Goal: Navigation & Orientation: Find specific page/section

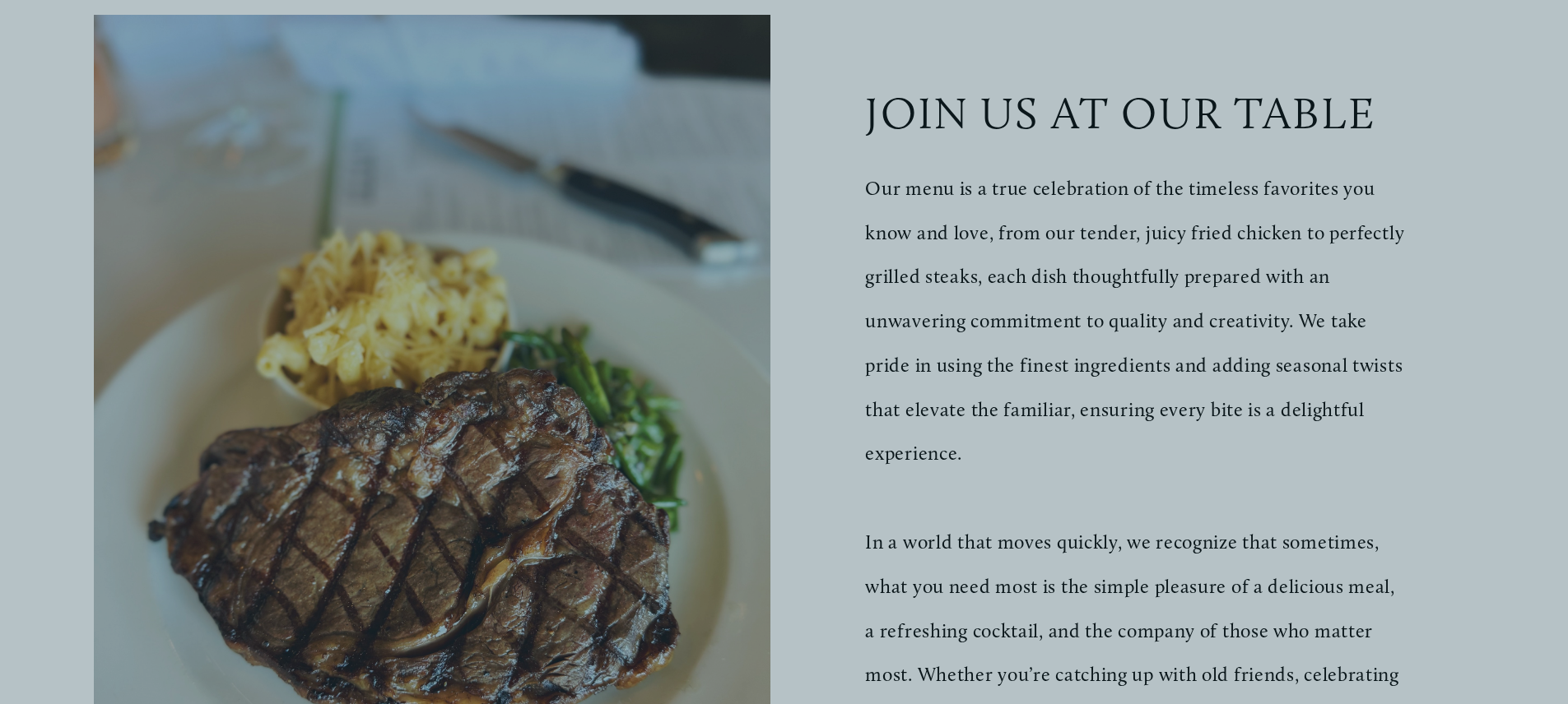
scroll to position [455, 0]
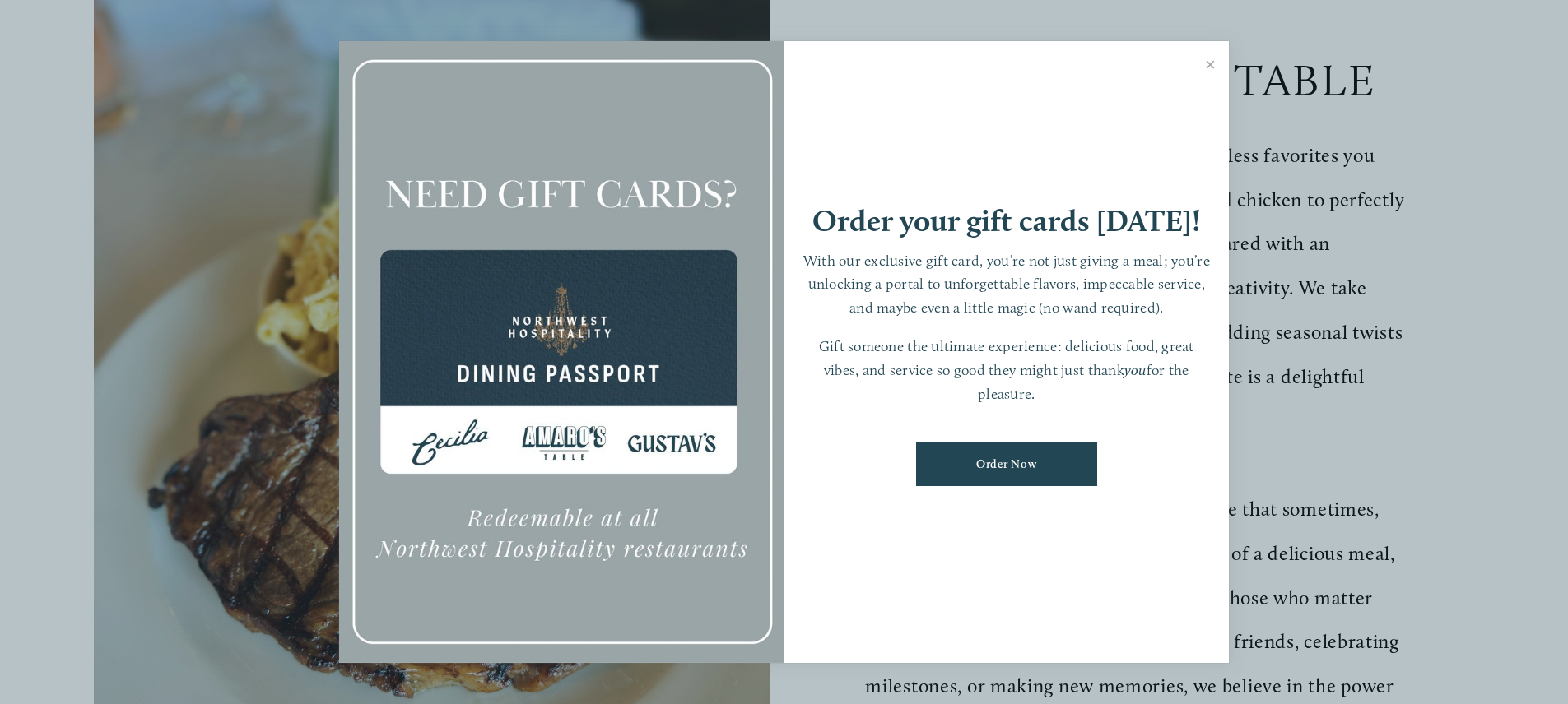
click at [1208, 62] on link "Close" at bounding box center [1210, 67] width 32 height 46
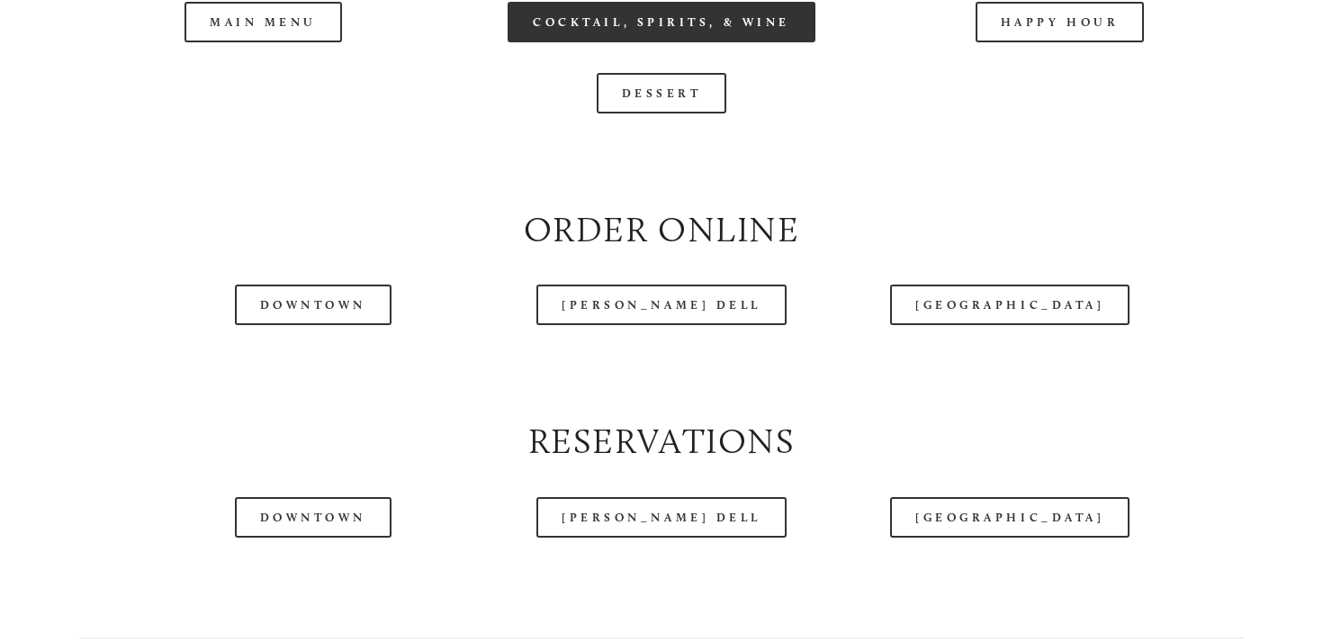
scroll to position [1947, 0]
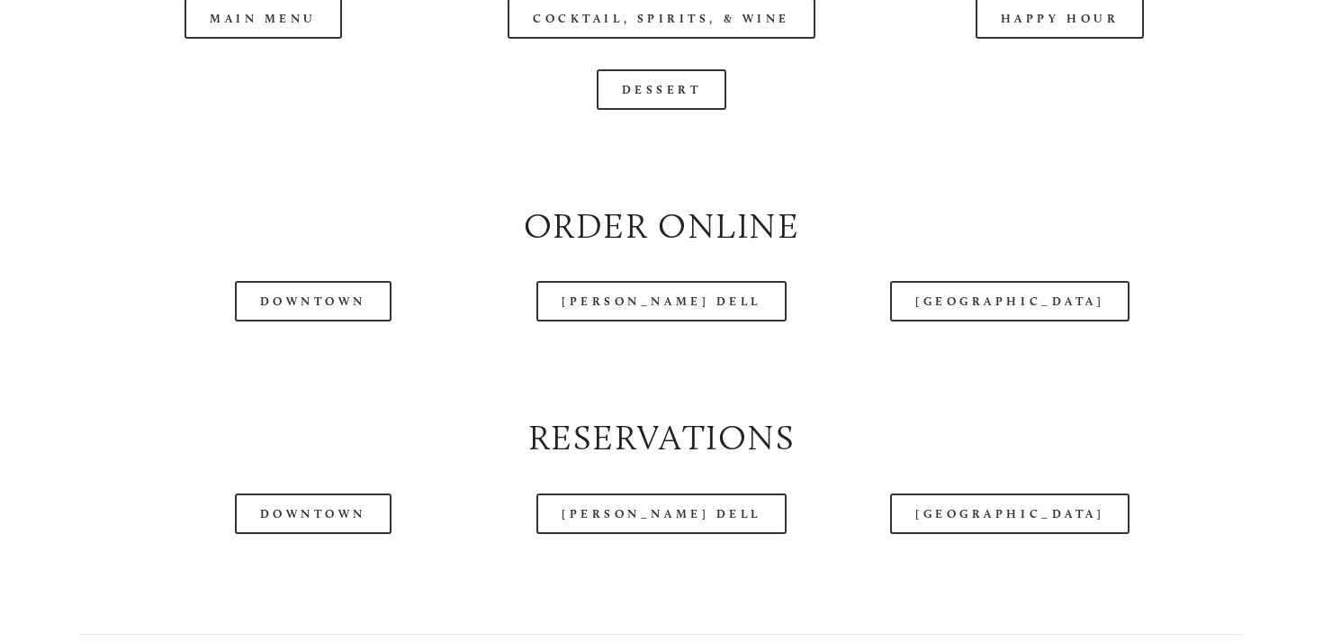
click at [327, 14] on div at bounding box center [613, 41] width 1146 height 93
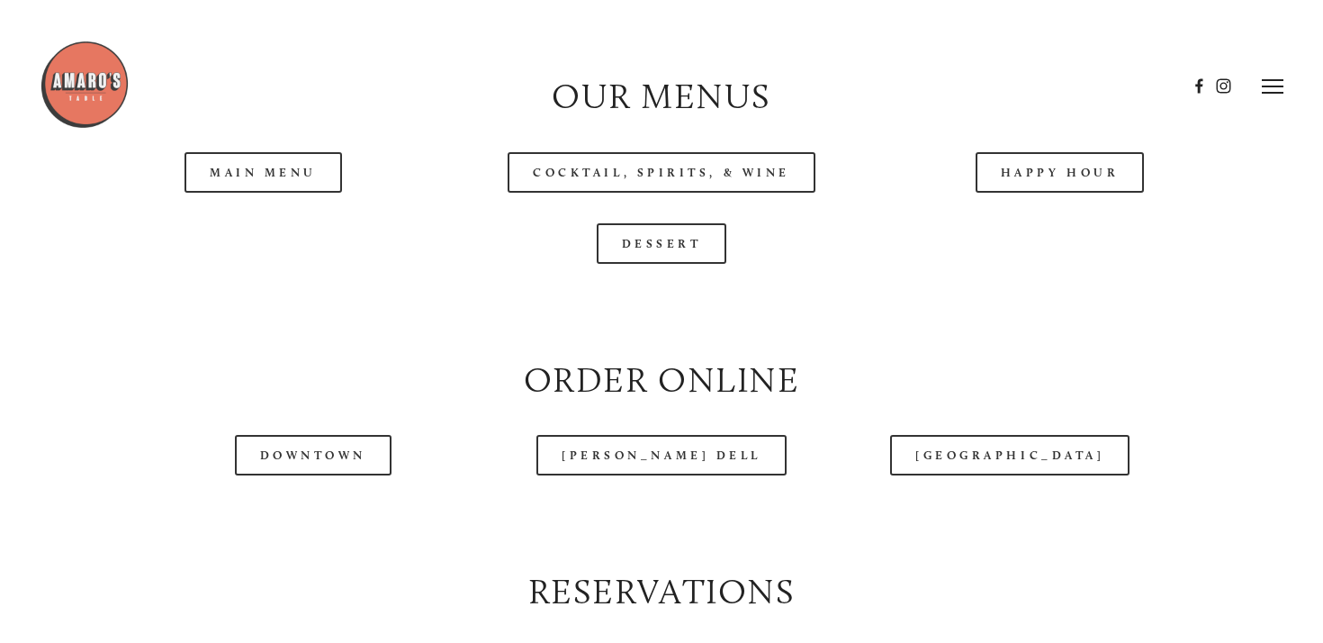
scroll to position [1789, 0]
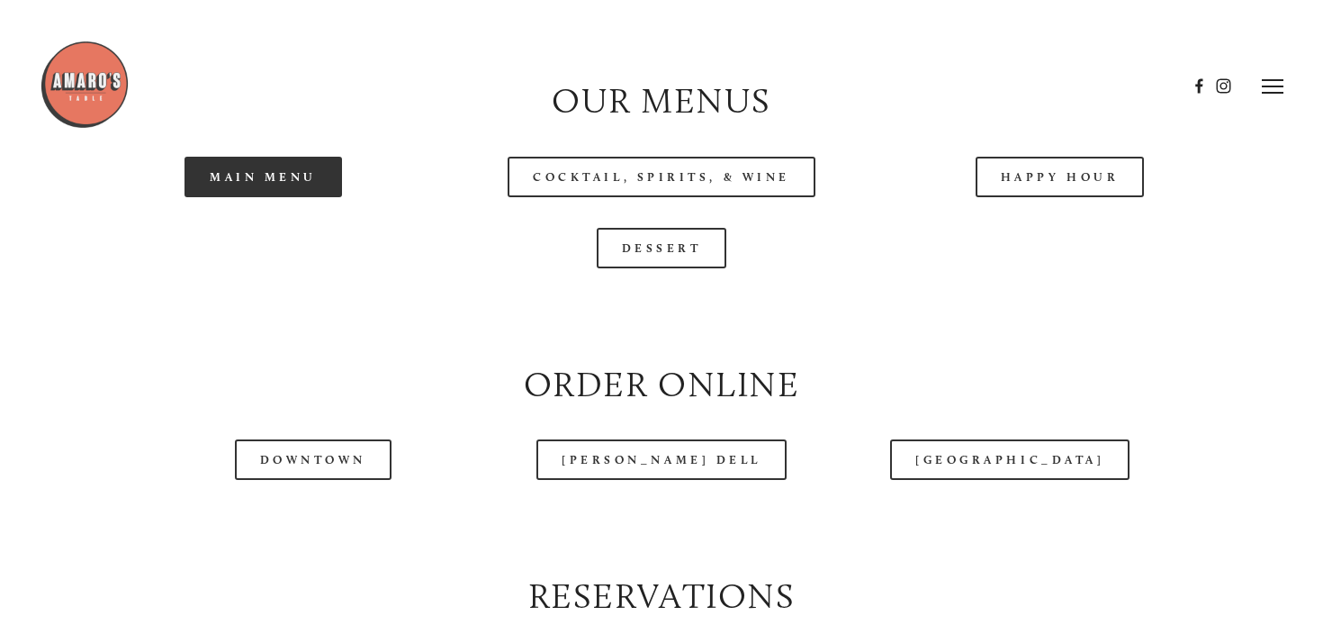
click at [252, 175] on link "Main Menu" at bounding box center [262, 177] width 157 height 40
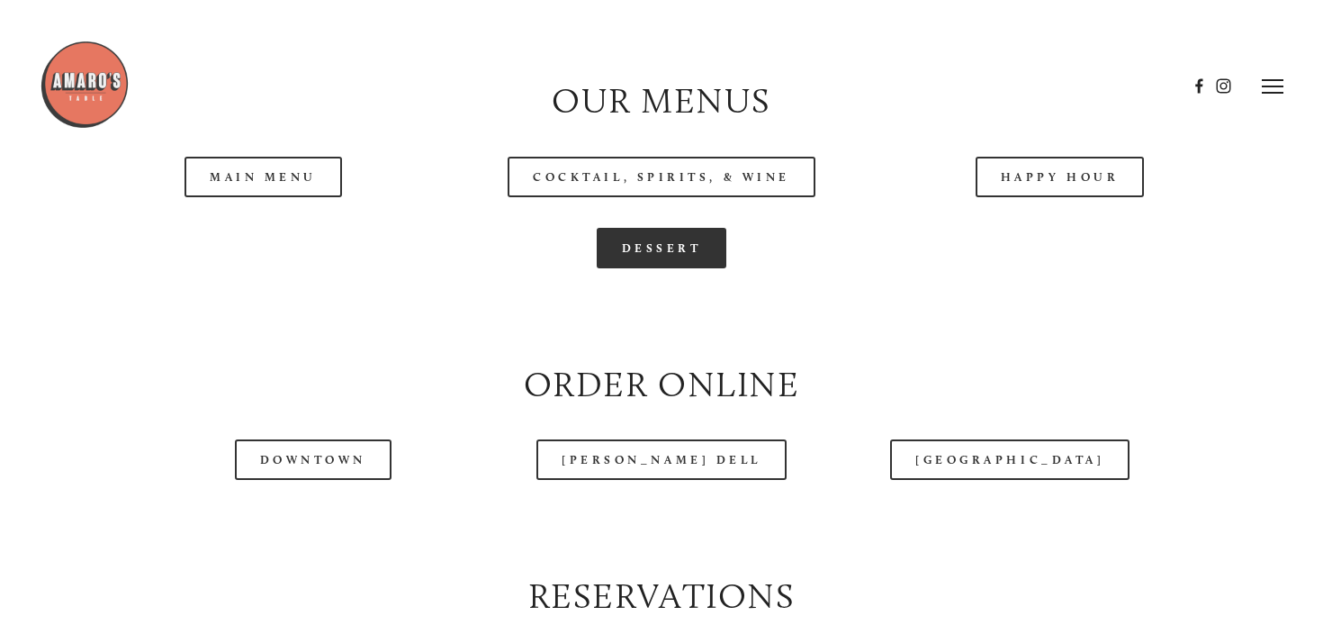
click at [658, 253] on link "Dessert" at bounding box center [662, 248] width 130 height 40
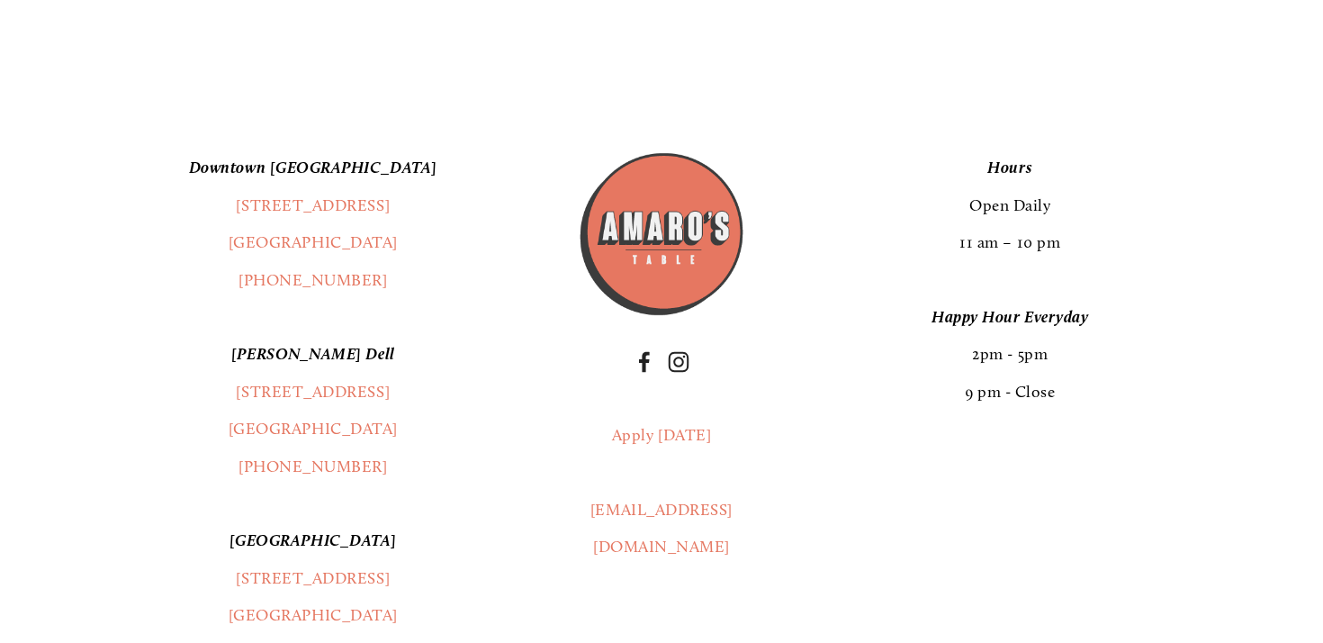
scroll to position [3193, 0]
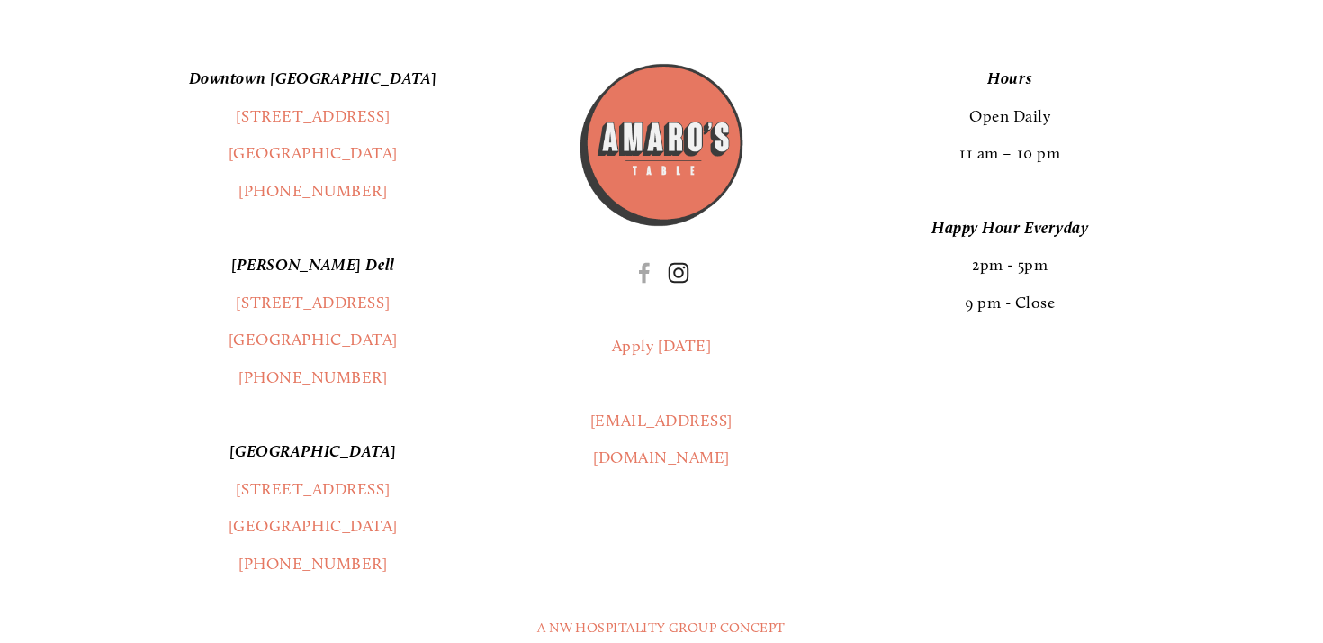
click at [683, 283] on use "Instagram" at bounding box center [679, 272] width 21 height 21
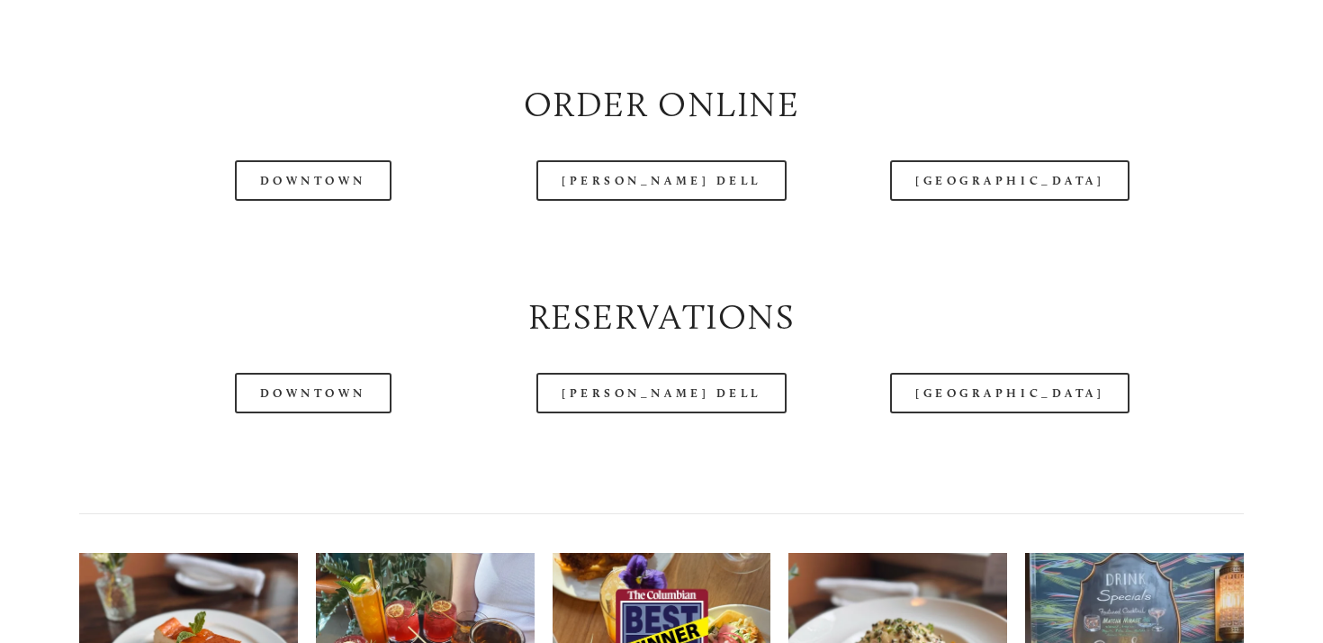
scroll to position [2077, 0]
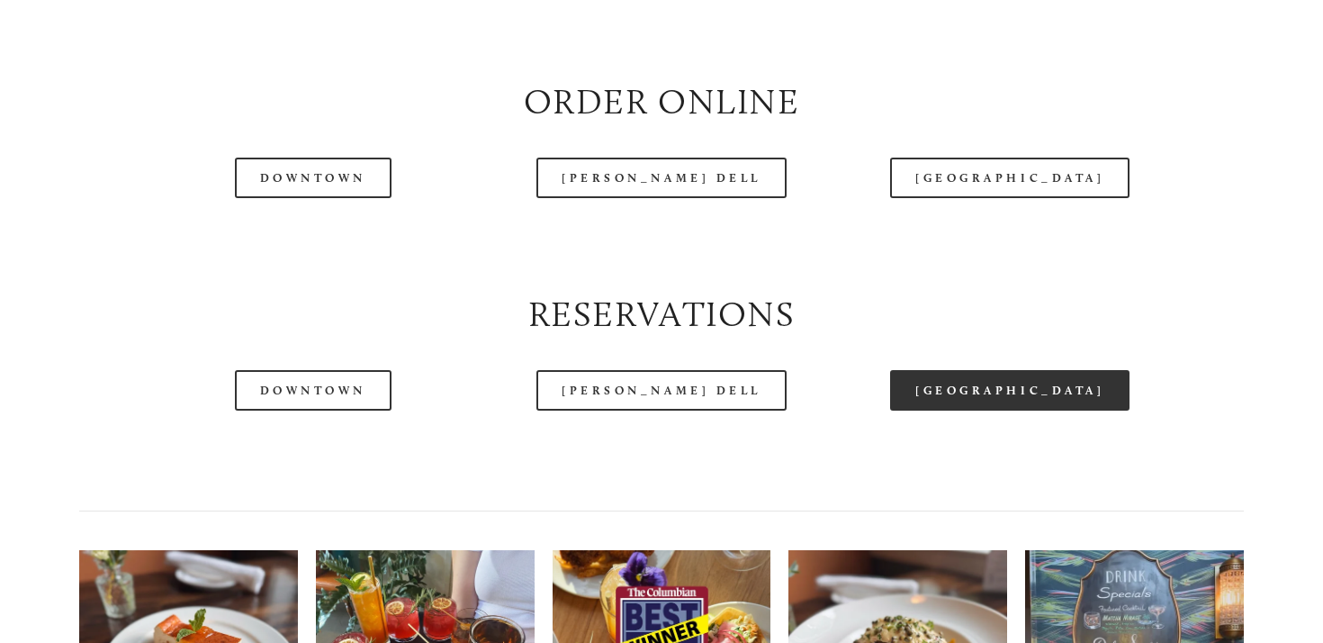
click at [1015, 410] on link "[GEOGRAPHIC_DATA]" at bounding box center [1009, 390] width 239 height 40
